Goal: Task Accomplishment & Management: Complete application form

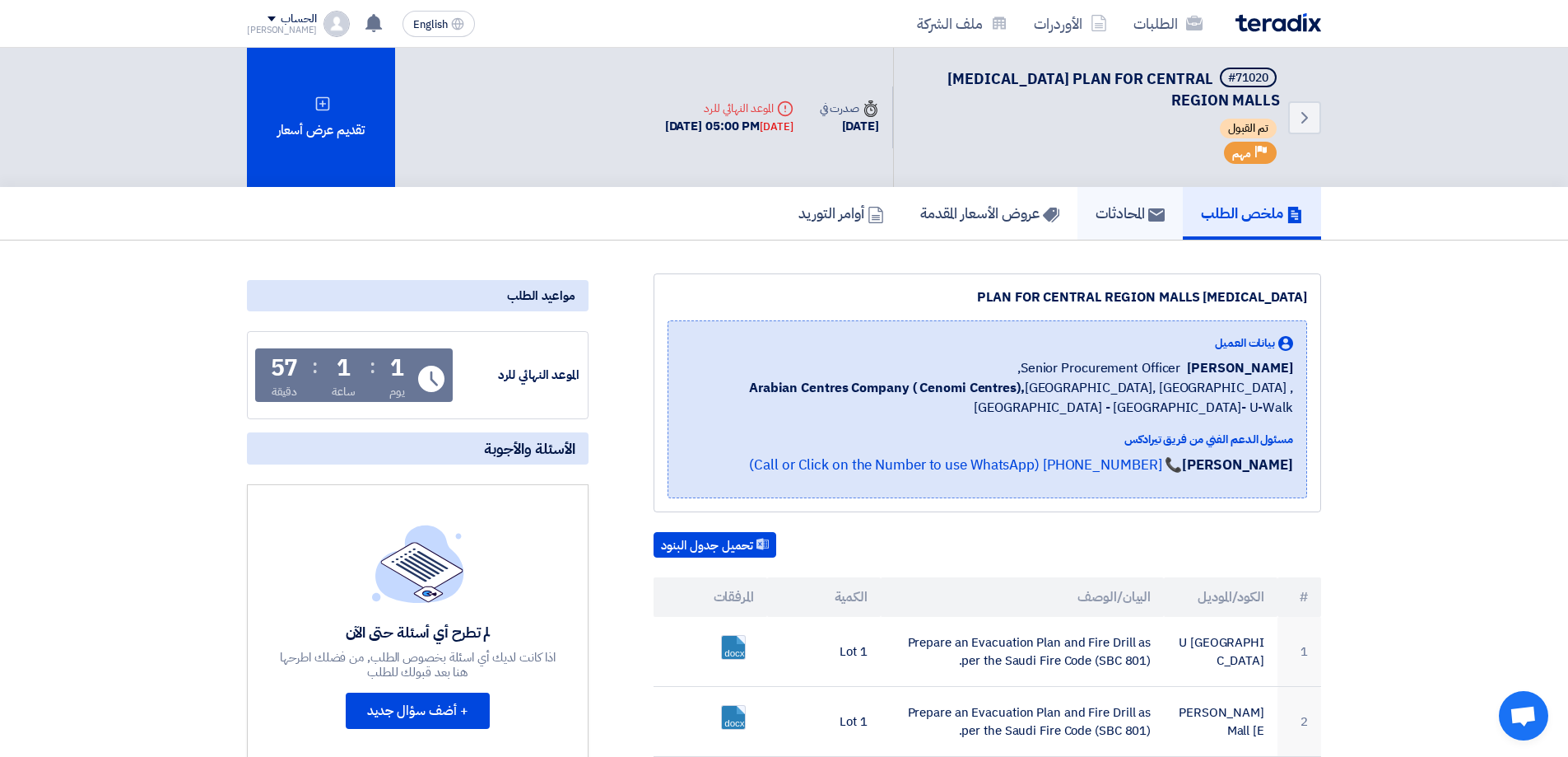
drag, startPoint x: 1135, startPoint y: 589, endPoint x: 1107, endPoint y: 227, distance: 363.1
click at [1020, 221] on h5 "عروض الأسعار المقدمة" at bounding box center [990, 212] width 139 height 19
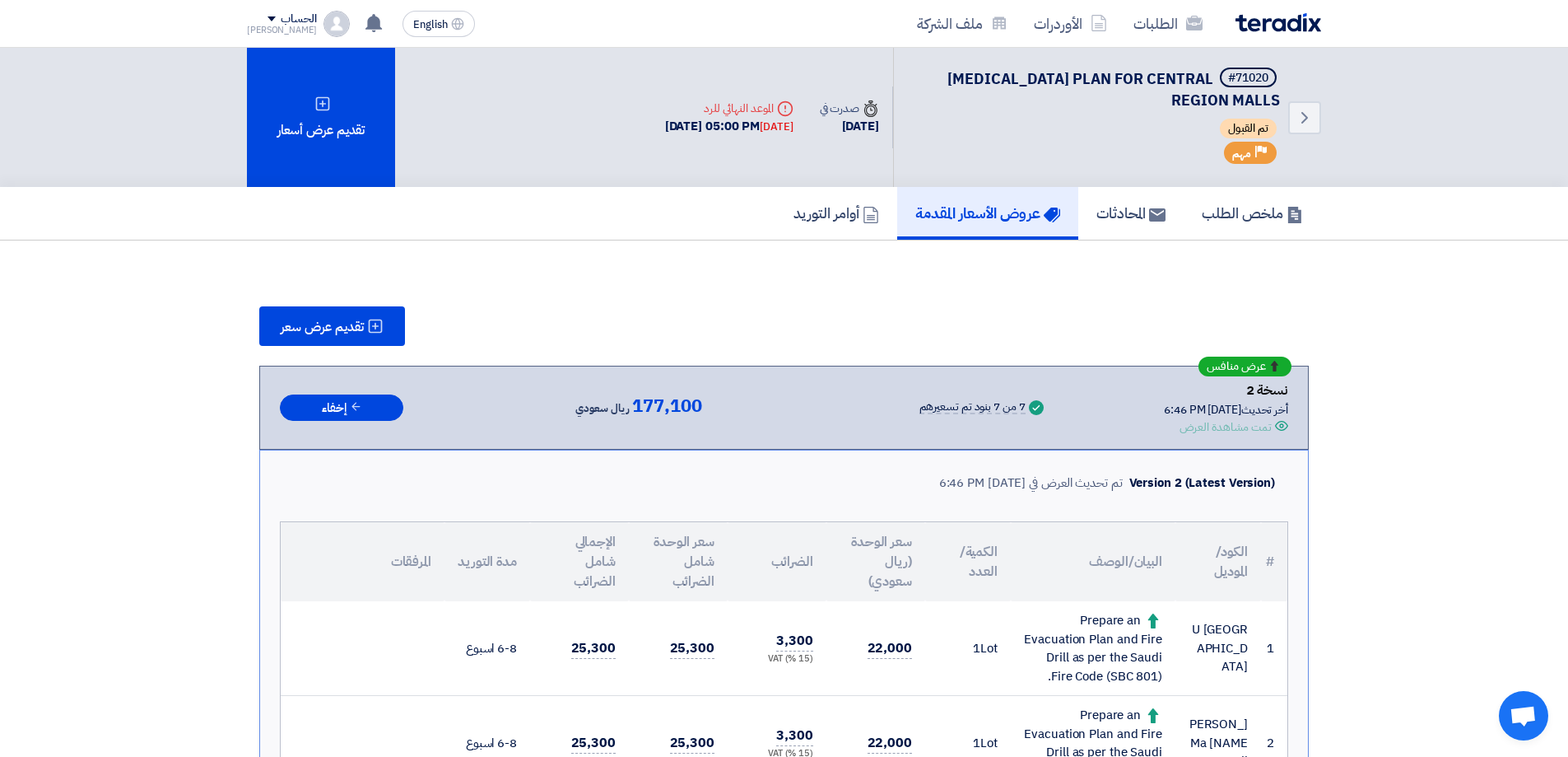
click at [686, 400] on span "177,100" at bounding box center [667, 406] width 69 height 20
click at [335, 315] on button "تقديم عرض سعر" at bounding box center [332, 326] width 146 height 39
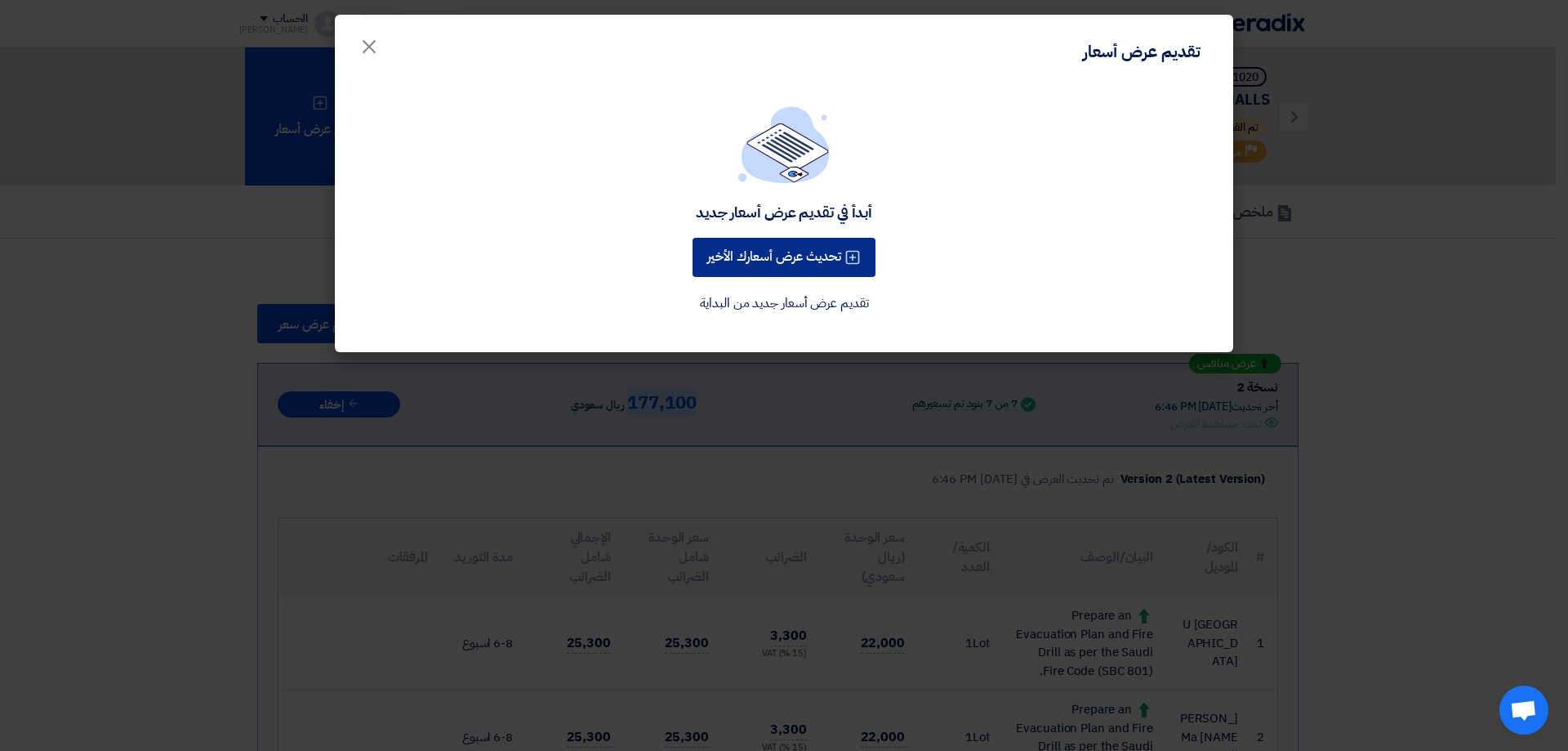
click at [780, 262] on button "تحديث عرض أسعارك الأخير" at bounding box center [784, 257] width 183 height 39
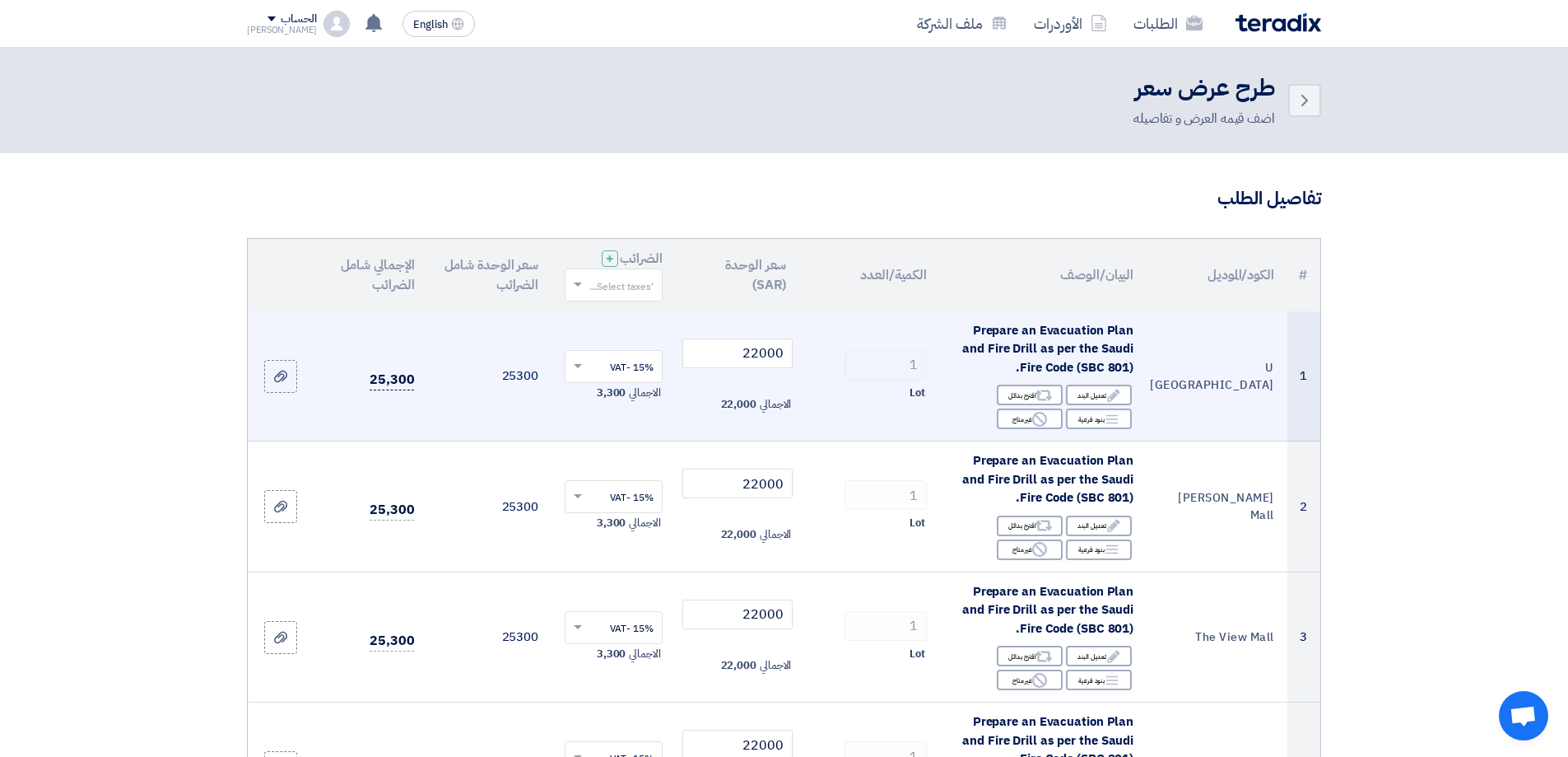
click at [388, 374] on span "25,300" at bounding box center [392, 379] width 44 height 20
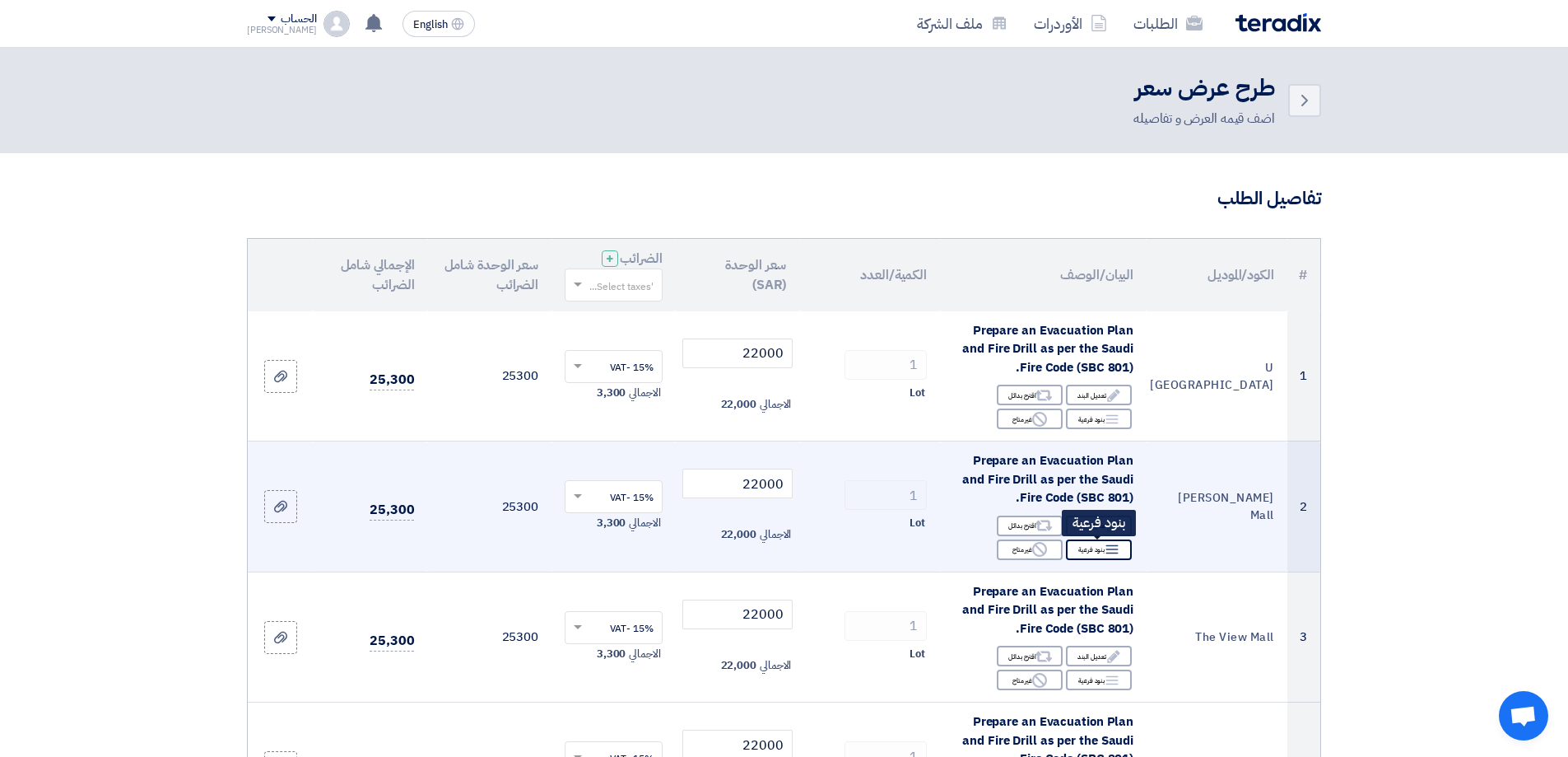
click at [1102, 552] on div "Breakdown بنود فرعية" at bounding box center [1099, 549] width 66 height 20
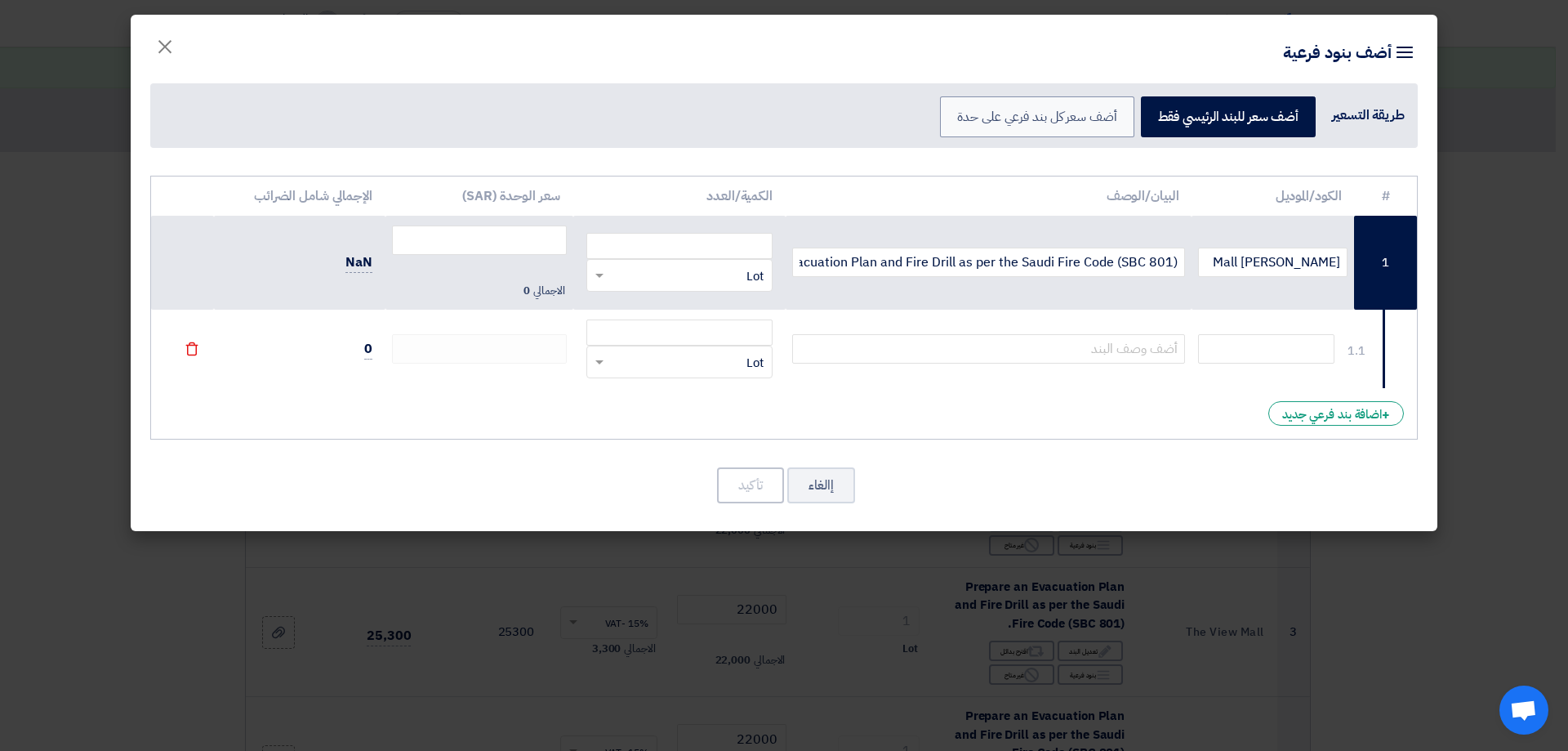
click at [1447, 531] on modal-container "Item breakdown أضف بنود فرعية طريقة التسعير أضف سعر للبند [DEMOGRAPHIC_DATA] فق…" at bounding box center [784, 376] width 1568 height 751
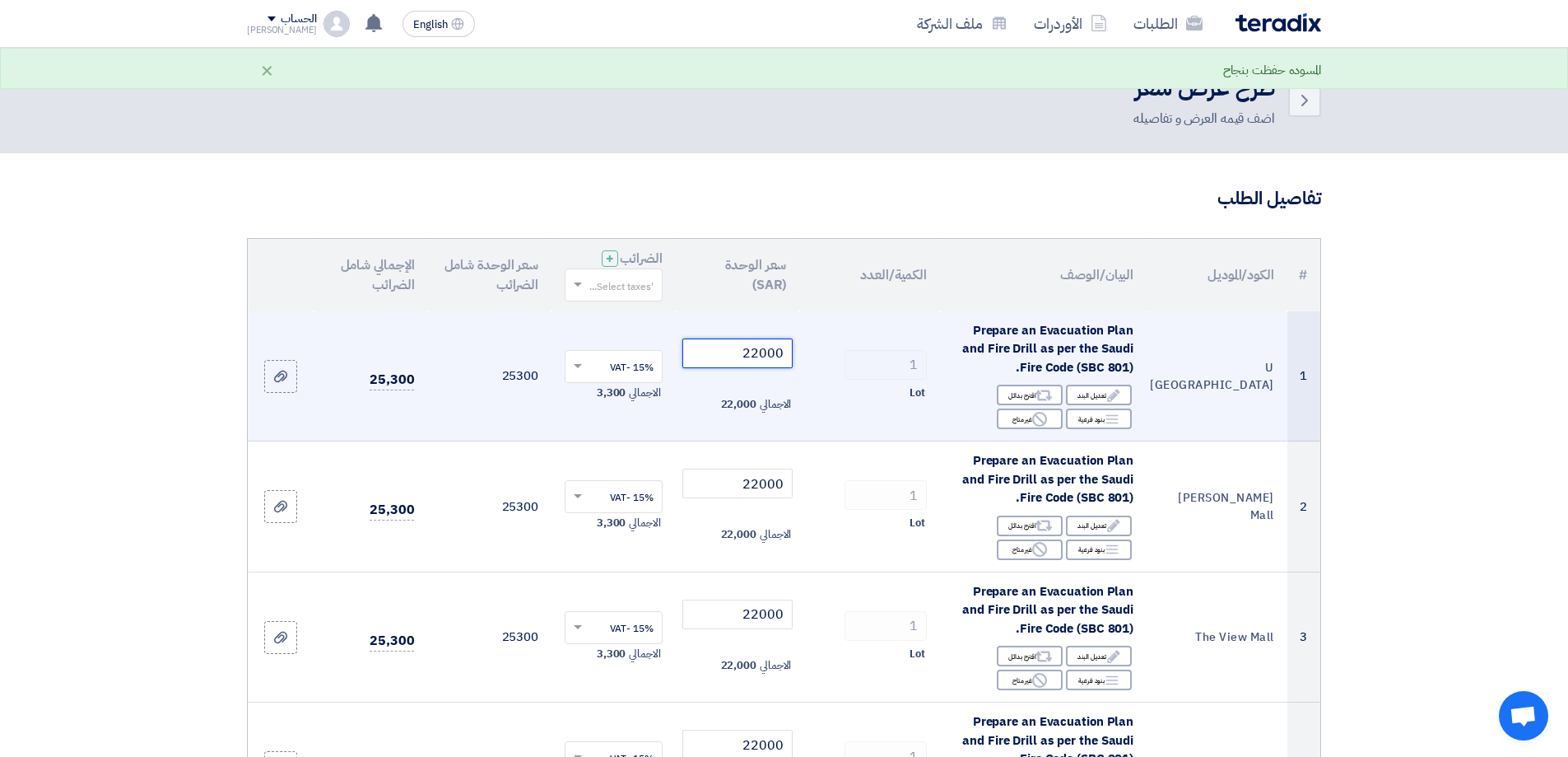
click at [772, 349] on input "22000" at bounding box center [737, 353] width 111 height 29
